Goal: Information Seeking & Learning: Find specific fact

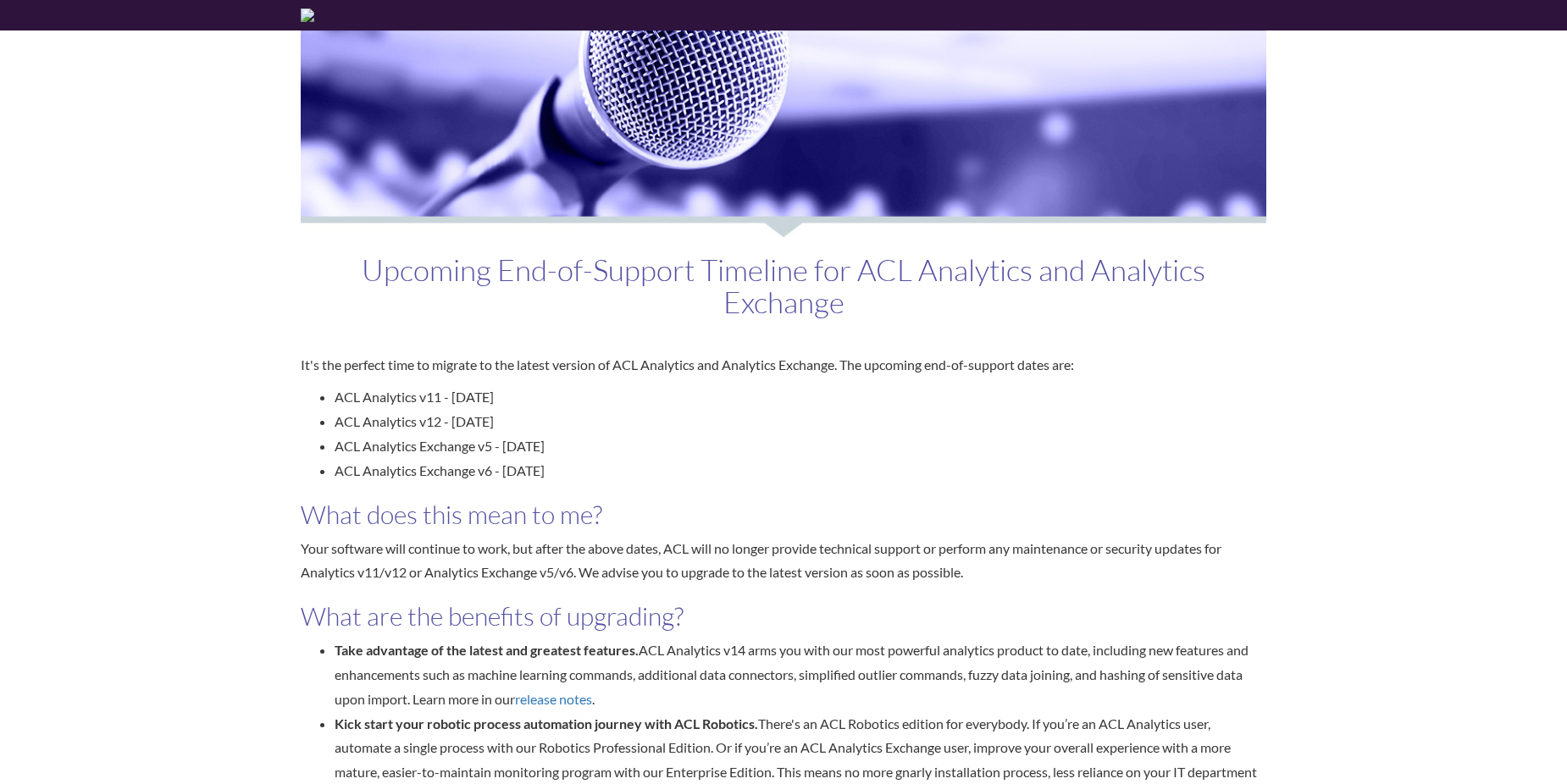
click at [331, 345] on div "Upcoming End-of-Support Timeline for ACL Analytics and Analytics Exchange" at bounding box center [783, 295] width 991 height 116
drag, startPoint x: 439, startPoint y: 395, endPoint x: 339, endPoint y: 388, distance: 100.2
click at [339, 388] on li "ACL Analytics v11 - [DATE]" at bounding box center [800, 397] width 931 height 25
copy li "ACL Analytics v11"
click at [1408, 310] on div "Upcoming End-of-Support Timeline for ACL Analytics and Analytics Exchange This …" at bounding box center [784, 723] width 1567 height 1385
